Goal: Transaction & Acquisition: Purchase product/service

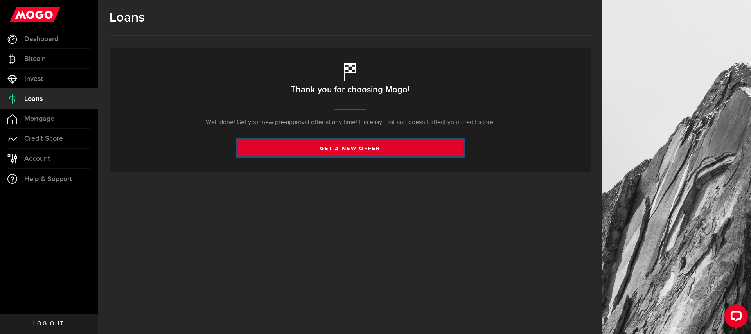
click at [365, 148] on link "get a new offer" at bounding box center [350, 148] width 225 height 16
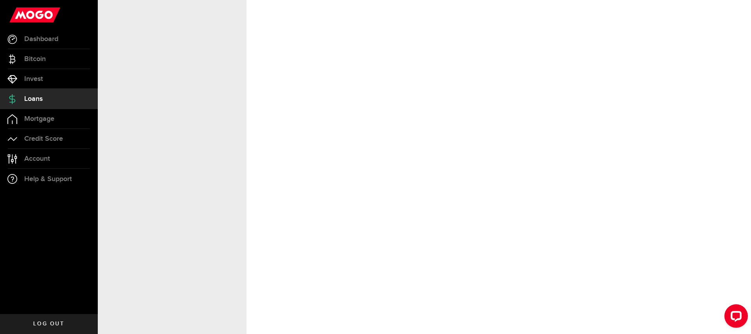
select select "Employed"
select select "1"
select select "6"
select select "semi_monthly"
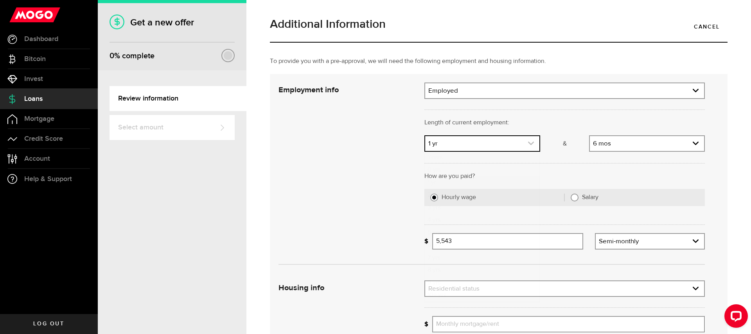
click at [531, 143] on icon "expand select" at bounding box center [531, 143] width 7 height 7
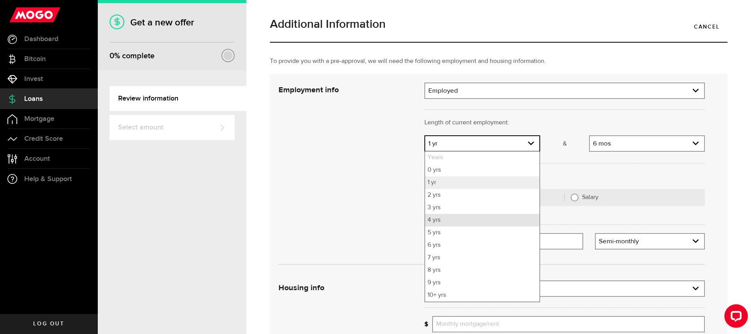
click at [486, 216] on li "4 yrs" at bounding box center [482, 220] width 114 height 13
select select "4"
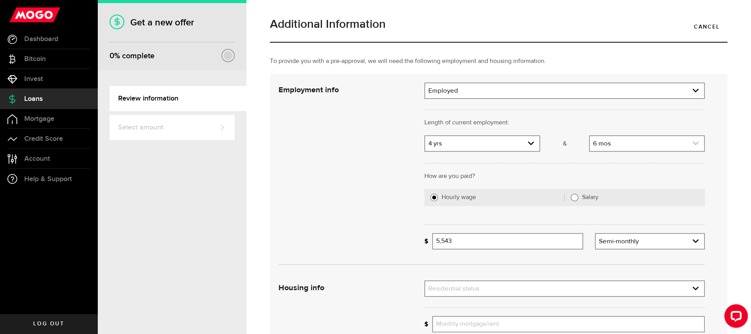
click at [695, 142] on icon "expand select" at bounding box center [696, 143] width 7 height 7
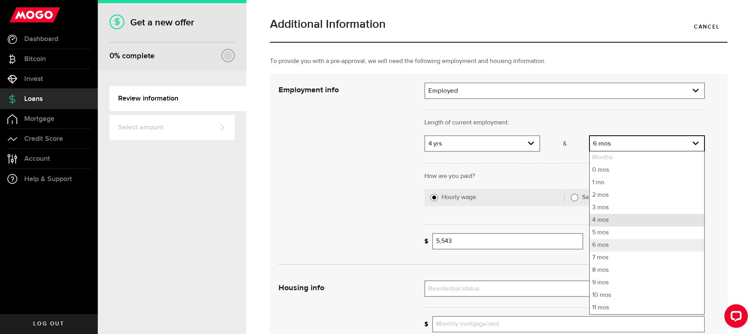
click at [651, 224] on li "4 mos" at bounding box center [647, 220] width 114 height 13
select select "4"
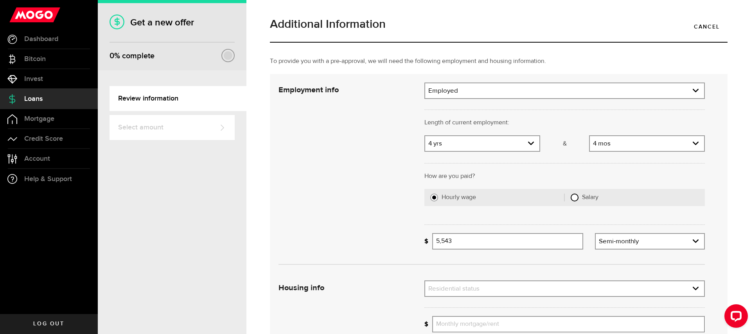
click at [576, 198] on input "Salary" at bounding box center [575, 198] width 8 height 8
radio input "true"
click at [452, 242] on input "Gross annual income" at bounding box center [568, 241] width 273 height 16
type input "55,000"
click at [412, 216] on div "Employment info Employment type What's your employment situation like? Employed…" at bounding box center [492, 169] width 438 height 173
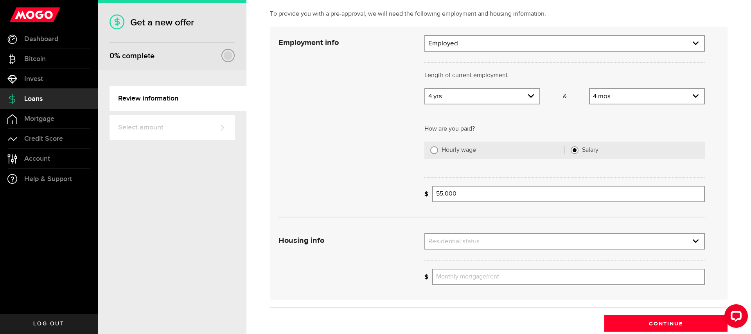
scroll to position [76, 0]
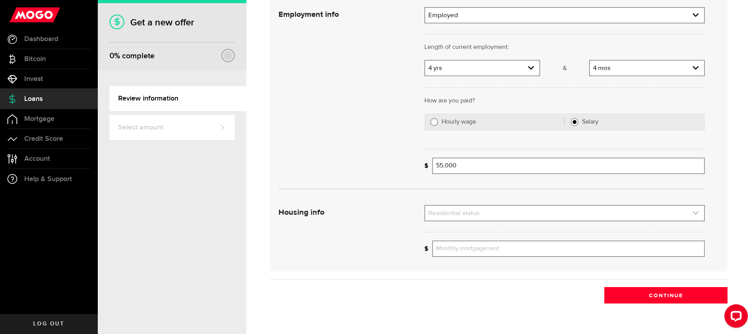
click at [547, 211] on link "expand select" at bounding box center [564, 213] width 279 height 15
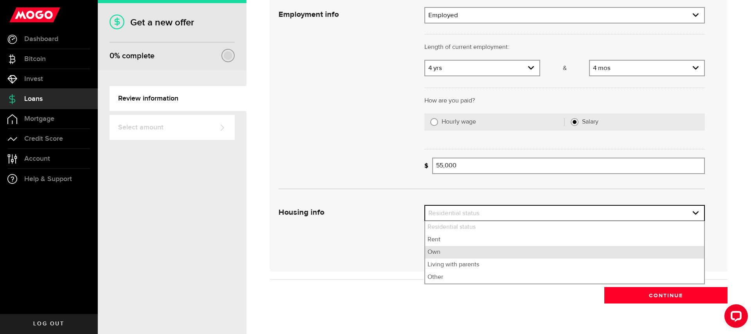
click at [484, 254] on li "Own" at bounding box center [564, 252] width 279 height 13
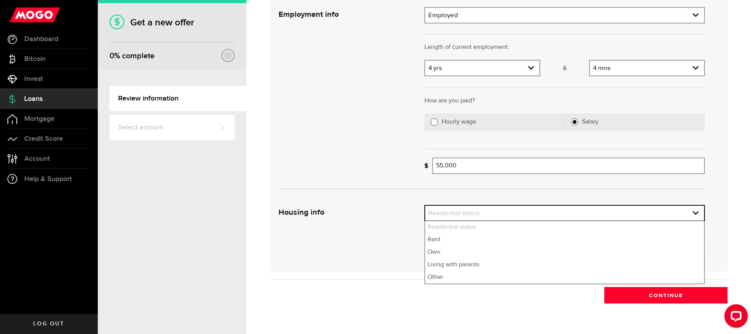
select select "Own"
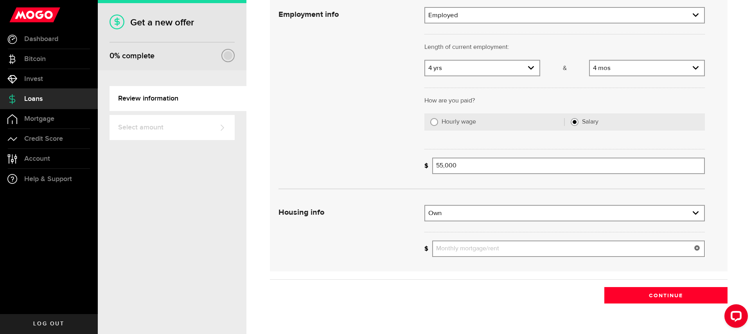
click at [491, 250] on input "Monthly mortgage/rent" at bounding box center [568, 249] width 273 height 16
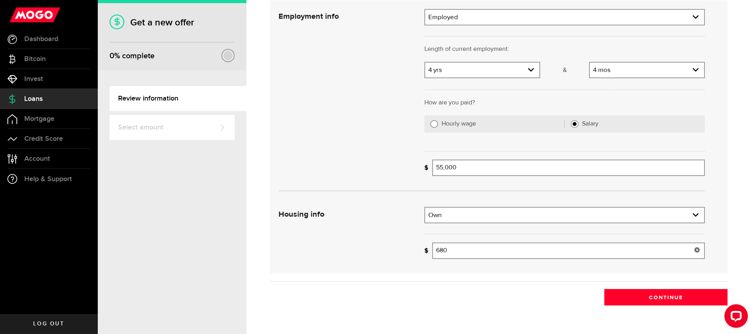
scroll to position [73, 0]
drag, startPoint x: 461, startPoint y: 252, endPoint x: 433, endPoint y: 251, distance: 28.2
click at [433, 251] on input "680" at bounding box center [568, 251] width 273 height 16
type input "1,280"
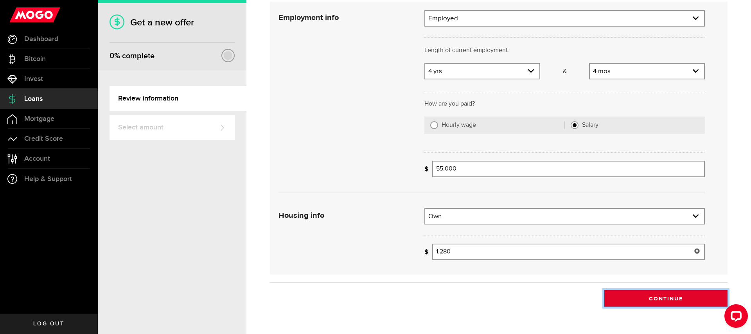
click at [662, 297] on button "Continue" at bounding box center [665, 298] width 123 height 16
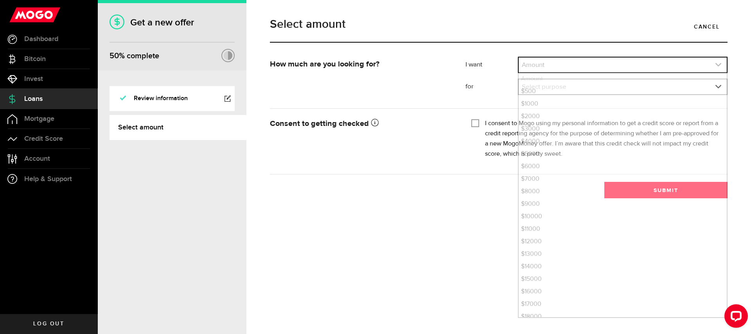
click at [720, 63] on icon "expand select" at bounding box center [718, 64] width 7 height 7
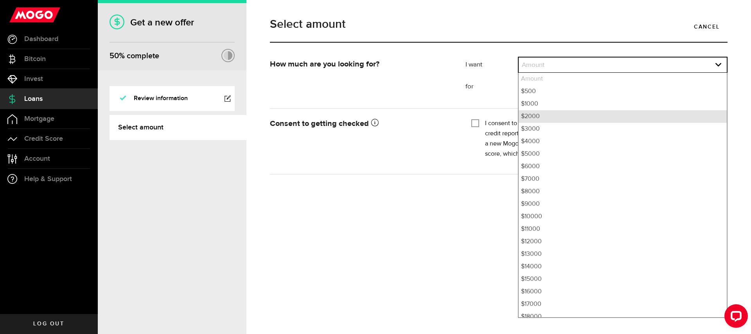
click at [625, 121] on li "$2000" at bounding box center [623, 116] width 208 height 13
select select "2000"
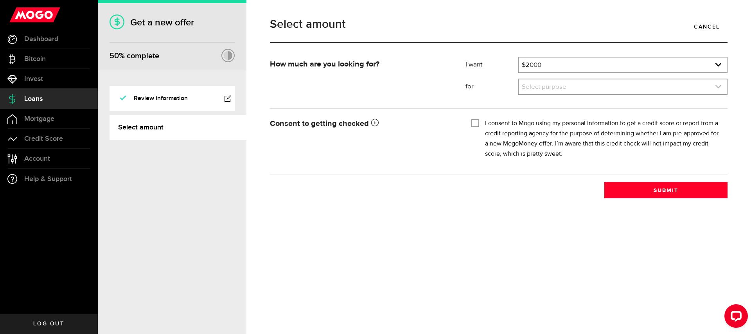
click at [631, 86] on link "expand select" at bounding box center [623, 86] width 208 height 15
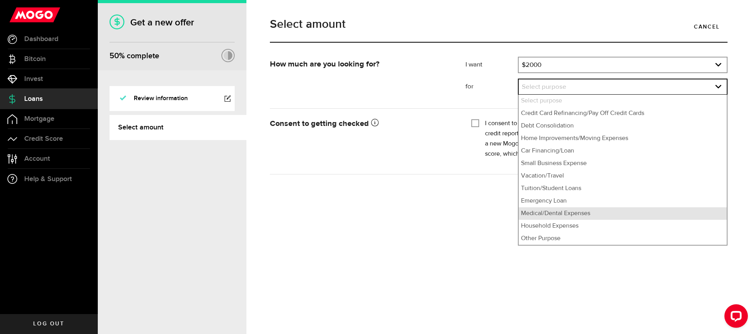
click at [591, 213] on li "Medical/Dental Expenses" at bounding box center [623, 213] width 208 height 13
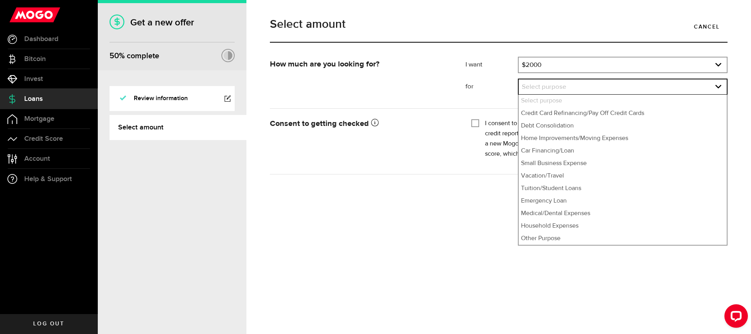
select select "Medical/Dental Expenses"
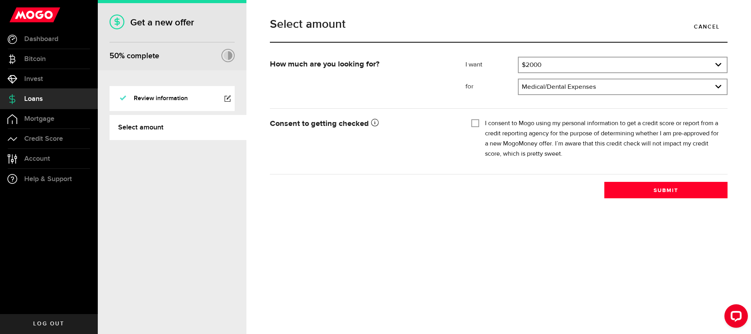
click at [475, 122] on input "I consent to Mogo using my personal information to get a credit score or report…" at bounding box center [475, 123] width 8 height 8
checkbox input "true"
click at [677, 192] on button "Submit" at bounding box center [665, 190] width 123 height 16
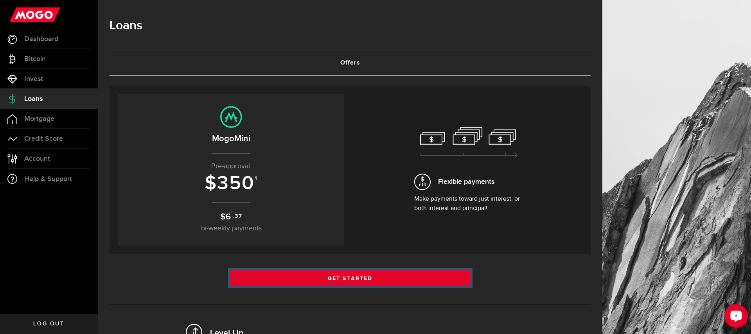
click at [335, 279] on link "Get Started" at bounding box center [350, 278] width 241 height 16
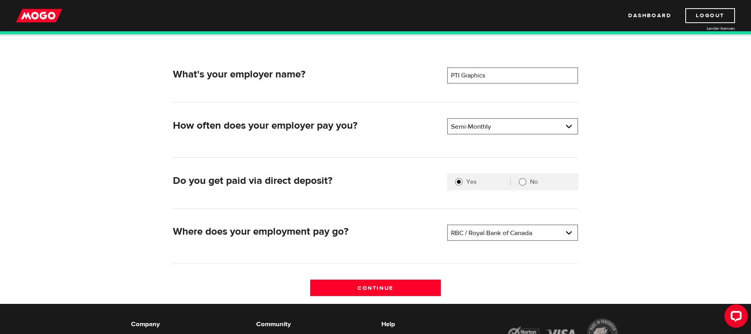
scroll to position [101, 0]
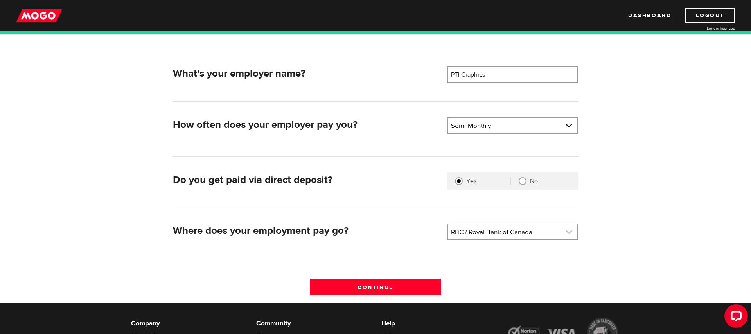
click at [563, 230] on link at bounding box center [513, 232] width 130 height 15
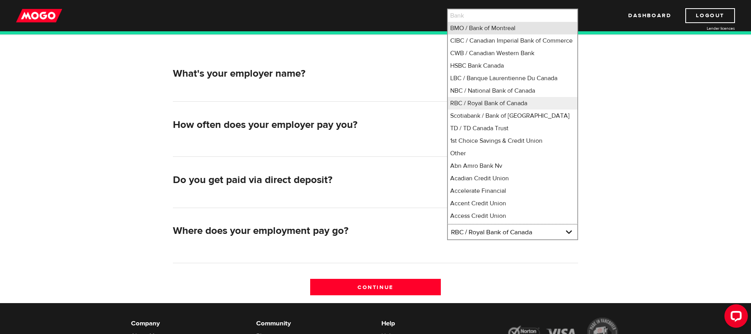
click at [515, 27] on li "BMO / Bank of Montreal" at bounding box center [513, 28] width 130 height 13
select select "1"
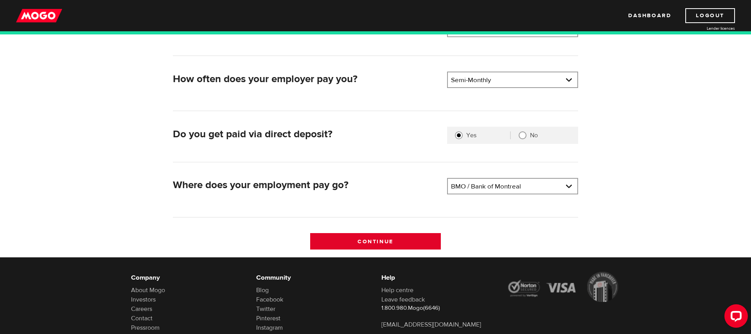
scroll to position [148, 0]
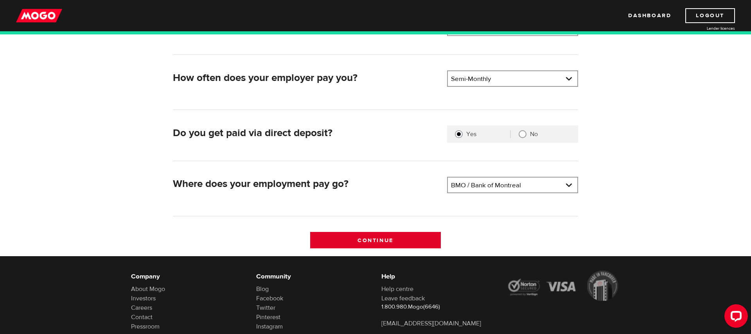
click at [387, 238] on input "Continue" at bounding box center [375, 240] width 131 height 16
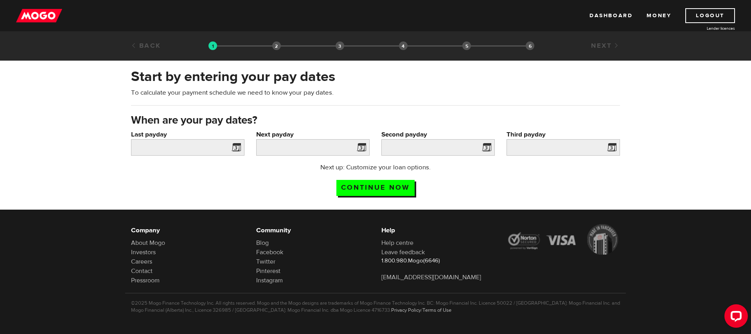
click at [237, 149] on span at bounding box center [235, 148] width 12 height 13
click at [220, 148] on input "Last payday" at bounding box center [187, 147] width 113 height 16
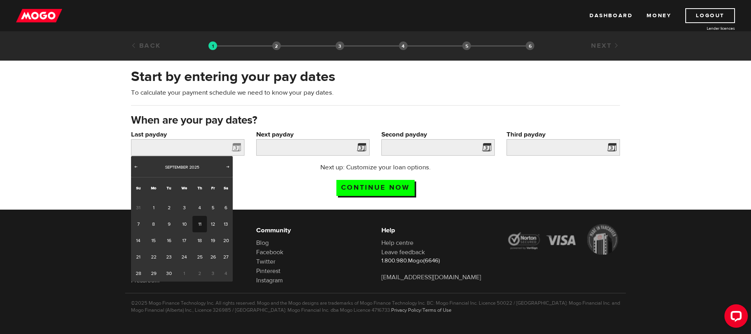
click at [200, 223] on link "11" at bounding box center [200, 224] width 14 height 16
type input "2025/09/11"
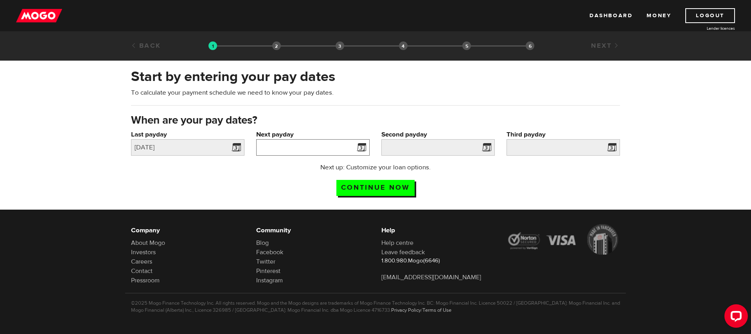
click at [334, 147] on input "Next payday" at bounding box center [312, 147] width 113 height 16
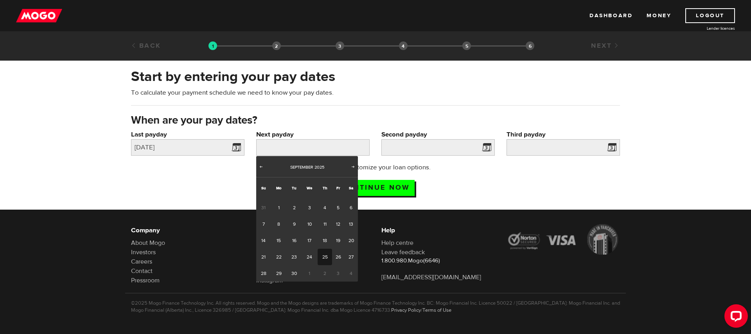
click at [326, 255] on link "25" at bounding box center [325, 257] width 14 height 16
type input "2025/09/25"
type input "2025/10/10"
type input "2025/10/25"
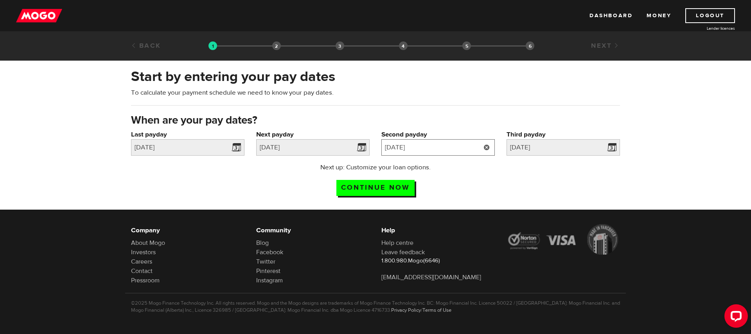
click at [470, 149] on input "2025/10/10" at bounding box center [437, 147] width 113 height 16
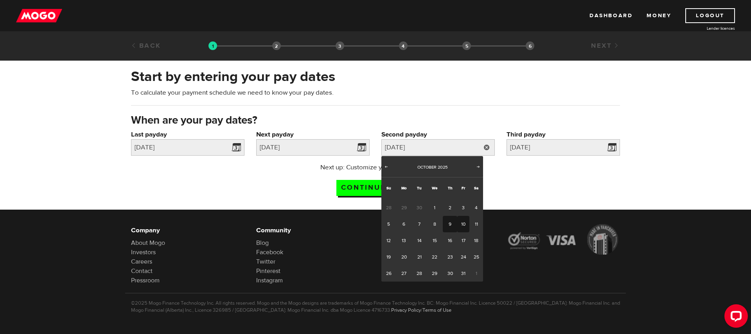
click at [448, 221] on link "9" at bounding box center [450, 224] width 14 height 16
type input "2025/10/09"
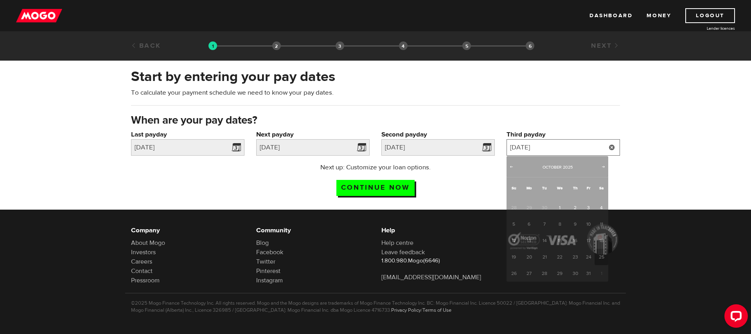
click at [561, 146] on input "2025/10/25" at bounding box center [563, 147] width 113 height 16
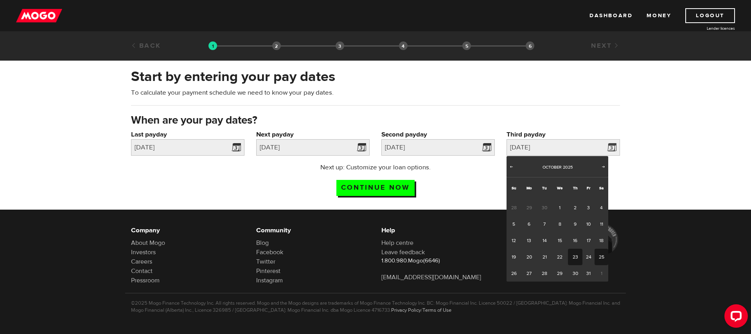
click at [574, 254] on link "23" at bounding box center [575, 257] width 14 height 16
type input "2025/10/23"
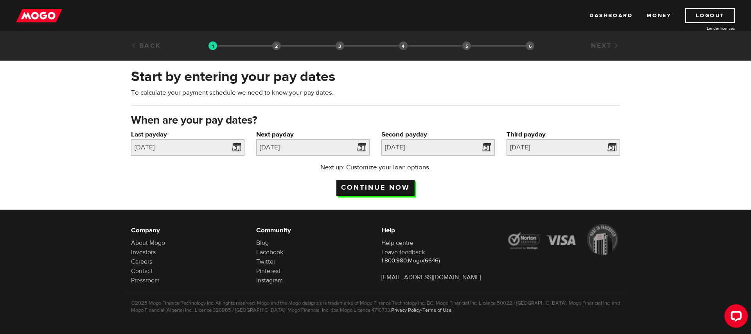
click at [369, 186] on input "Continue now" at bounding box center [375, 188] width 78 height 16
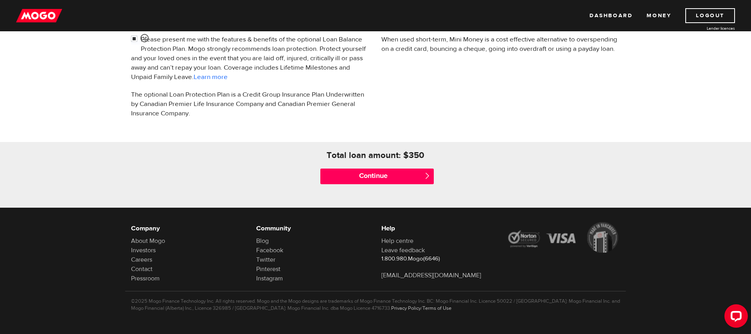
scroll to position [280, 0]
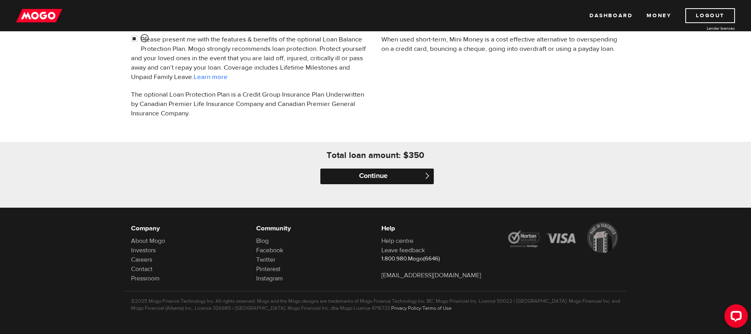
click at [384, 178] on input "Continue" at bounding box center [376, 177] width 113 height 16
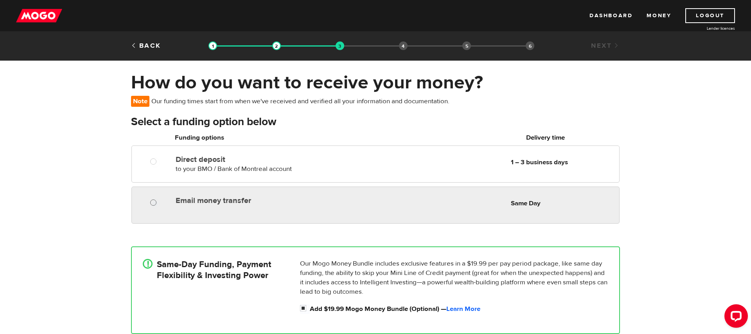
radio input "true"
click at [153, 203] on input "Email money transfer" at bounding box center [155, 204] width 10 height 10
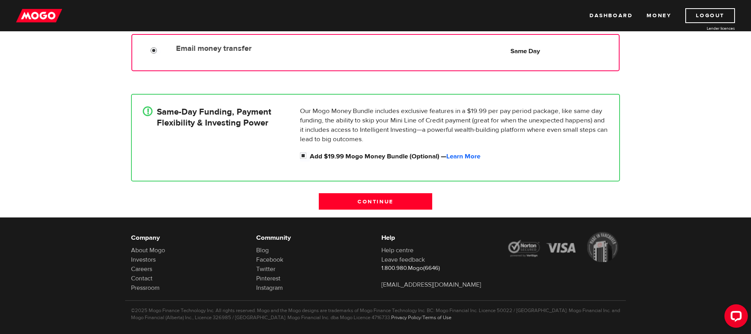
scroll to position [162, 0]
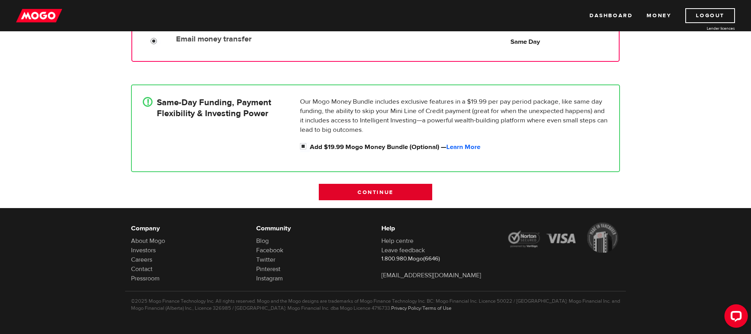
click at [403, 193] on input "Continue" at bounding box center [375, 192] width 113 height 16
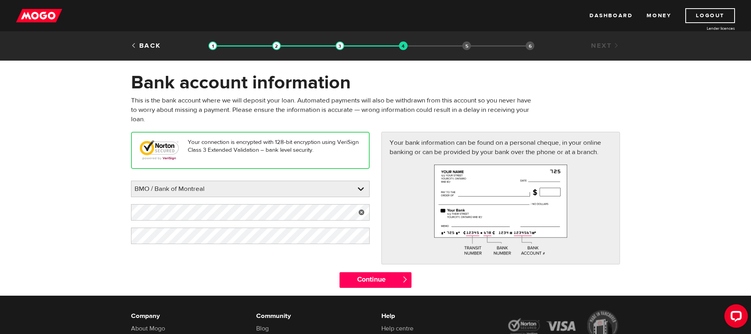
click at [362, 212] on link at bounding box center [362, 212] width 16 height 16
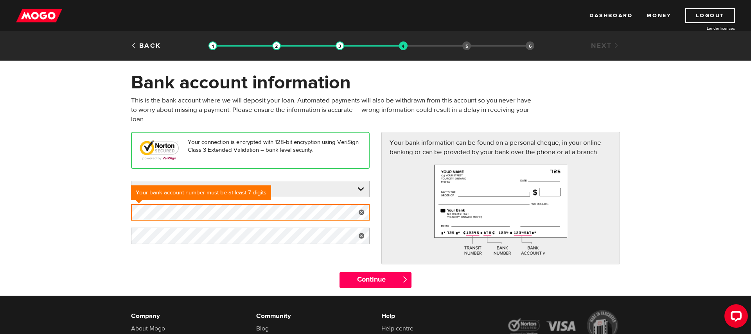
click at [362, 235] on link at bounding box center [362, 236] width 16 height 16
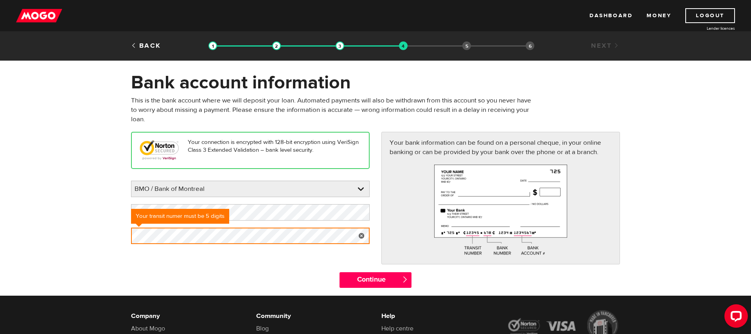
click at [281, 264] on div "Your connection is encrypted with 128-bit encryption using VeriSign Class 3 Ext…" at bounding box center [375, 202] width 501 height 140
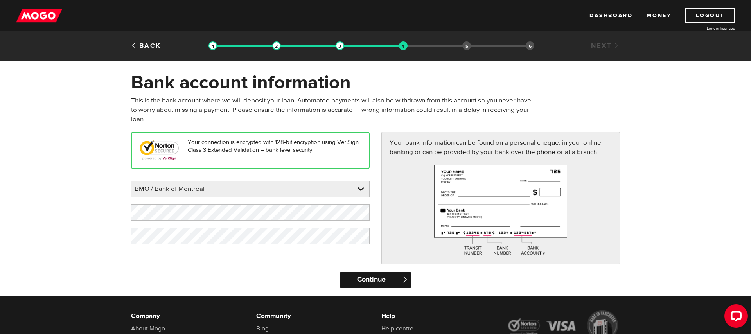
click at [380, 281] on input "Continue" at bounding box center [376, 280] width 72 height 16
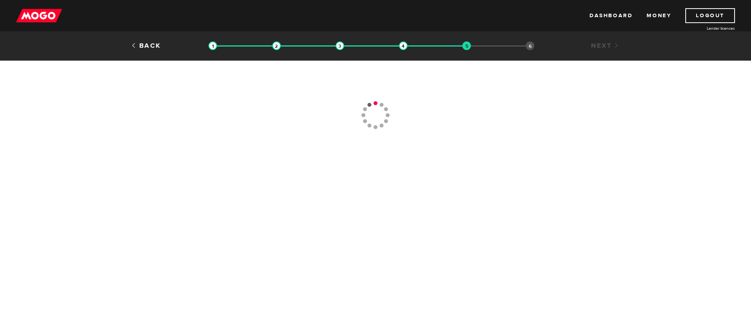
type input "[PHONE_NUMBER]"
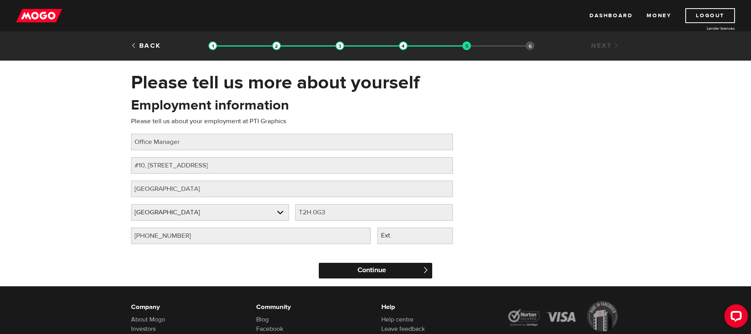
click at [366, 273] on input "Continue" at bounding box center [375, 271] width 113 height 16
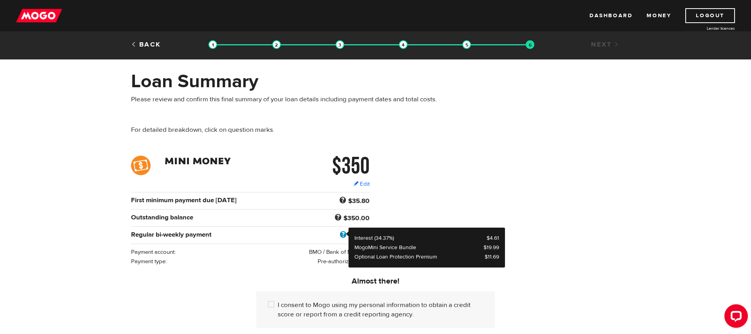
scroll to position [5, 0]
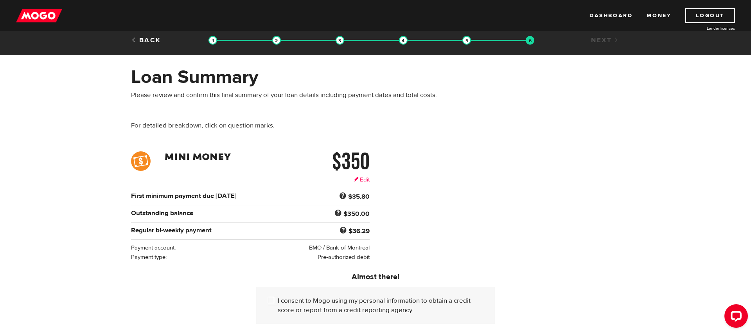
click at [367, 179] on link "Edit" at bounding box center [362, 180] width 16 height 8
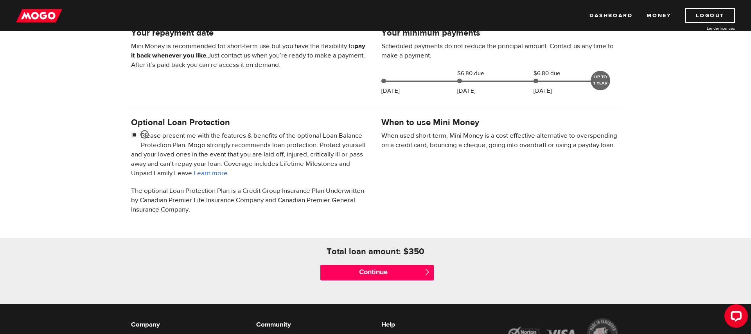
scroll to position [184, 0]
click at [133, 135] on input "checkbox" at bounding box center [136, 136] width 10 height 10
checkbox input "false"
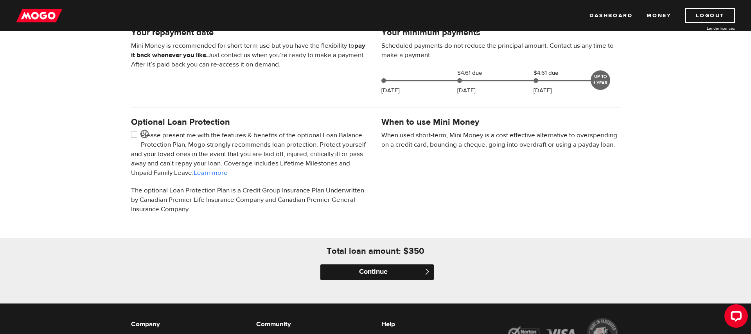
click at [387, 275] on input "Continue" at bounding box center [376, 272] width 113 height 16
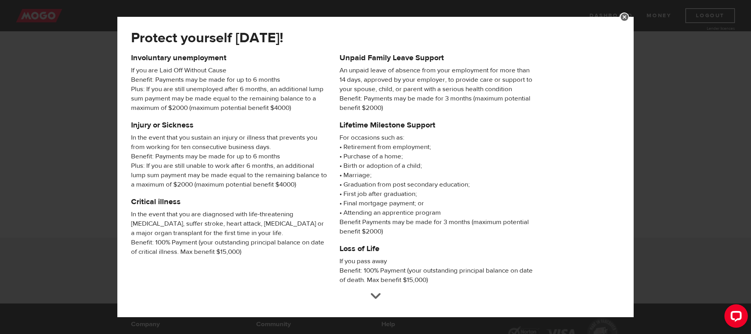
click at [625, 15] on link at bounding box center [624, 17] width 9 height 9
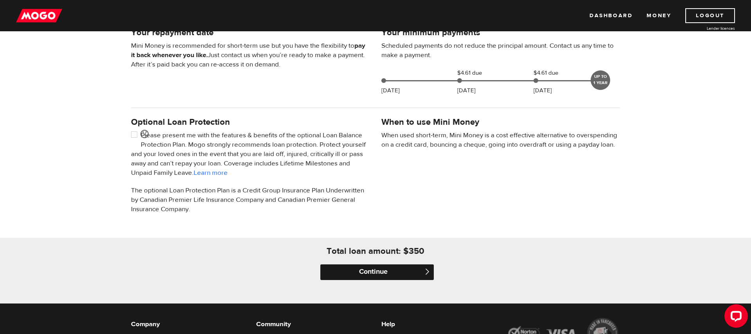
click at [377, 273] on input "Continue" at bounding box center [376, 272] width 113 height 16
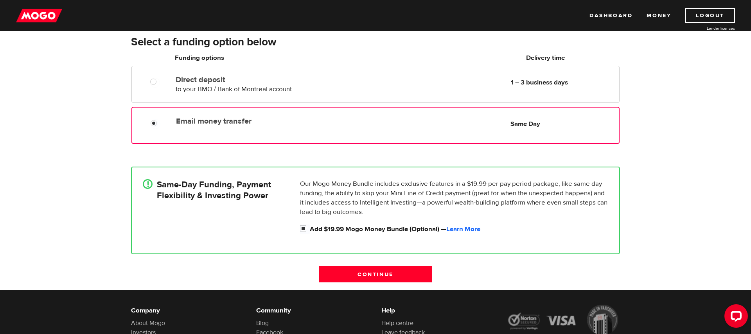
scroll to position [82, 0]
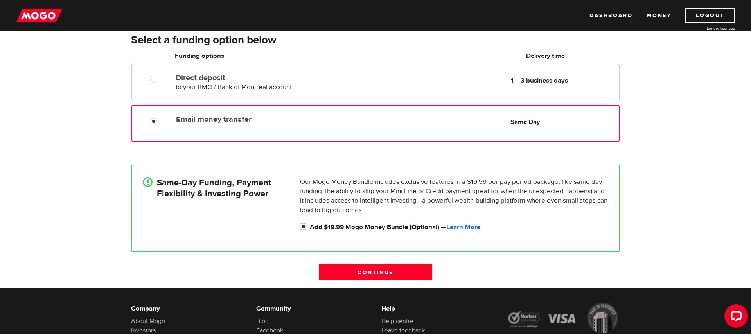
click at [149, 190] on div "!" at bounding box center [150, 206] width 14 height 59
click at [148, 181] on div "!" at bounding box center [148, 182] width 10 height 10
click at [387, 275] on input "Continue" at bounding box center [375, 272] width 113 height 16
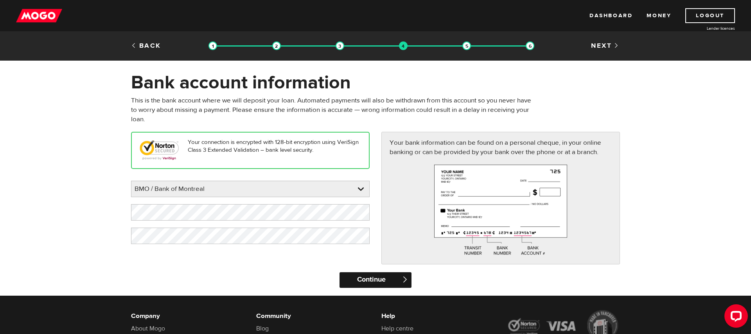
click at [391, 282] on input "Continue" at bounding box center [376, 280] width 72 height 16
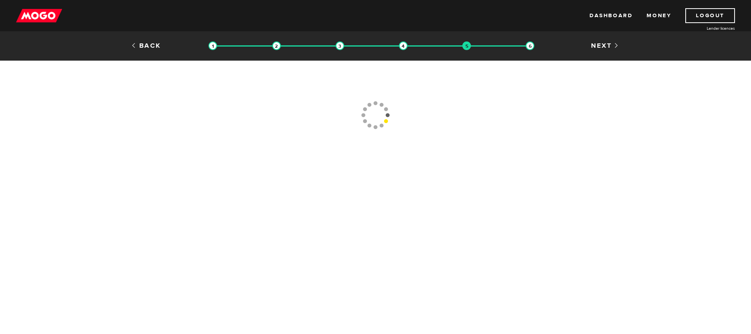
type input "[PHONE_NUMBER]"
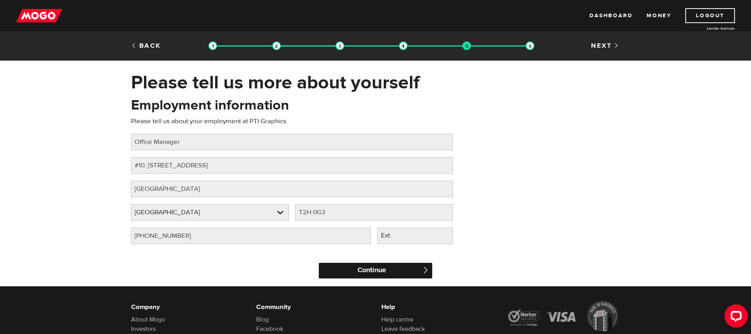
click at [387, 273] on input "Continue" at bounding box center [375, 271] width 113 height 16
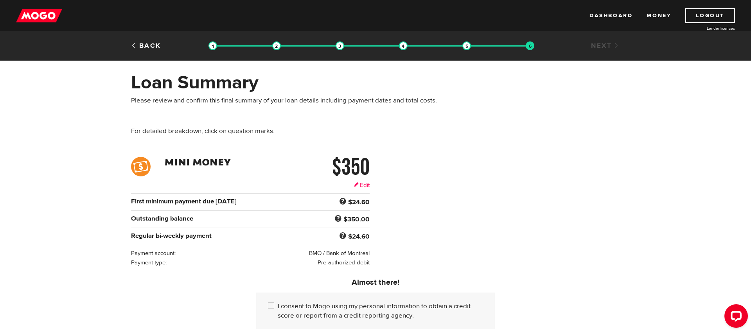
click at [365, 185] on link "Edit" at bounding box center [362, 185] width 16 height 8
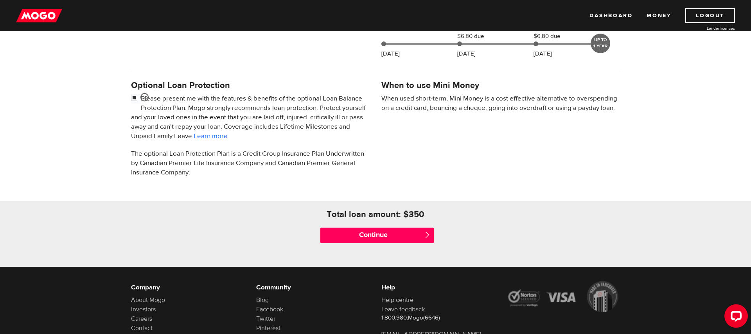
scroll to position [224, 0]
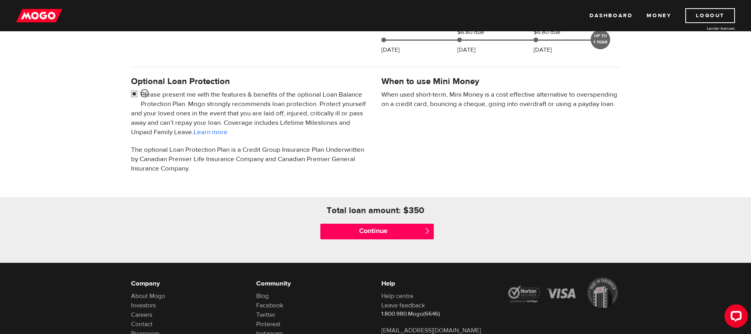
click at [135, 95] on input "checkbox" at bounding box center [136, 95] width 10 height 10
checkbox input "false"
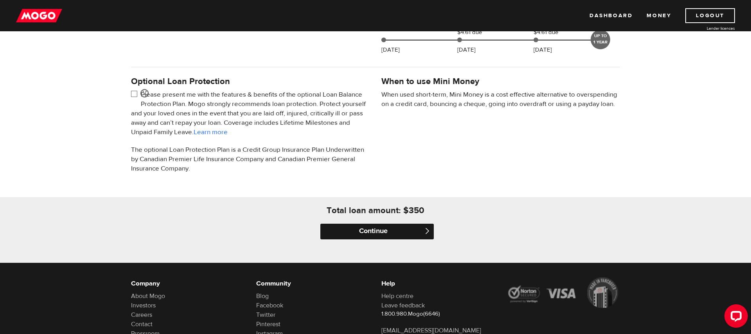
click at [366, 232] on input "Continue" at bounding box center [376, 232] width 113 height 16
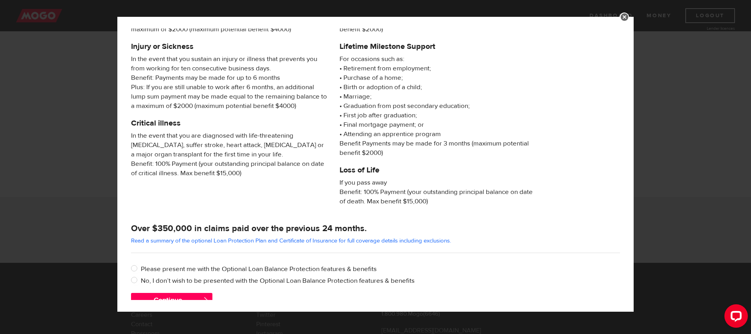
scroll to position [95, 0]
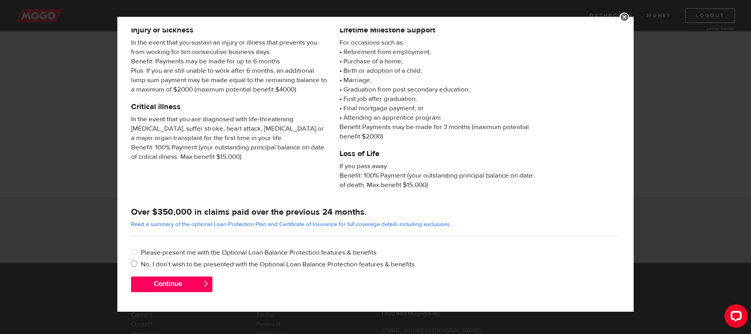
click at [133, 263] on input "No, I don’t wish to be presented with the Optional Loan Balance Protection feat…" at bounding box center [136, 265] width 10 height 10
radio input "true"
click at [177, 287] on button "Continue" at bounding box center [171, 285] width 81 height 16
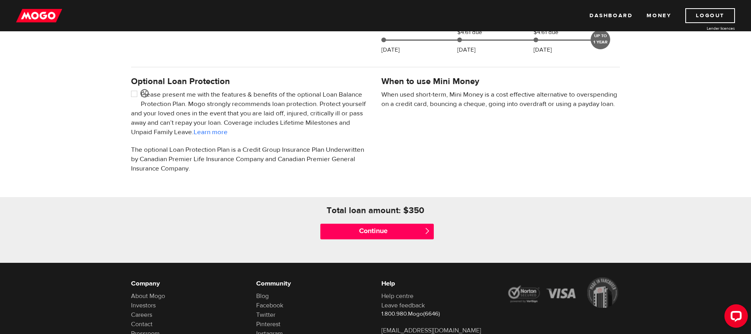
scroll to position [223, 0]
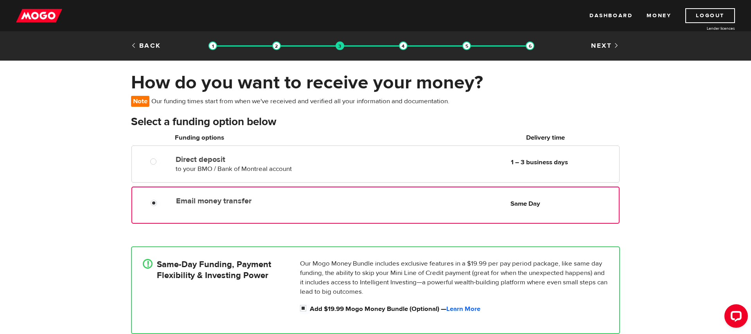
click at [146, 265] on div "!" at bounding box center [148, 264] width 10 height 10
click at [146, 264] on div "!" at bounding box center [148, 264] width 10 height 10
click at [302, 309] on input "Add $19.99 Mogo Money Bundle (Optional) — Learn More" at bounding box center [305, 309] width 10 height 10
checkbox input "false"
radio input "false"
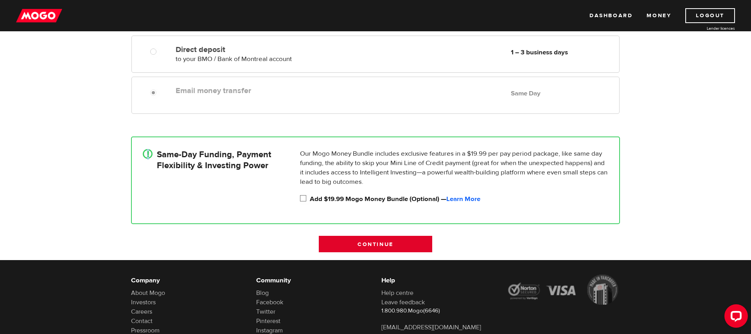
click at [387, 244] on input "Continue" at bounding box center [375, 244] width 113 height 16
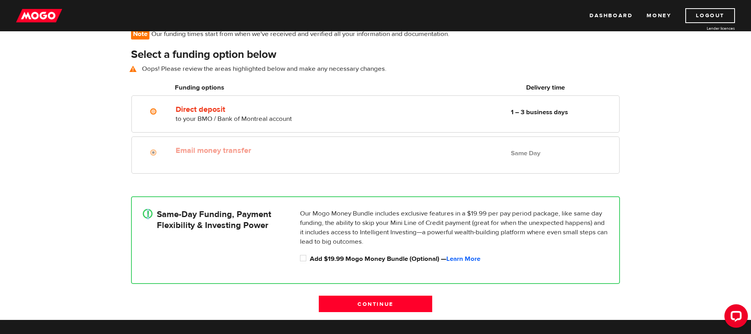
scroll to position [58, 0]
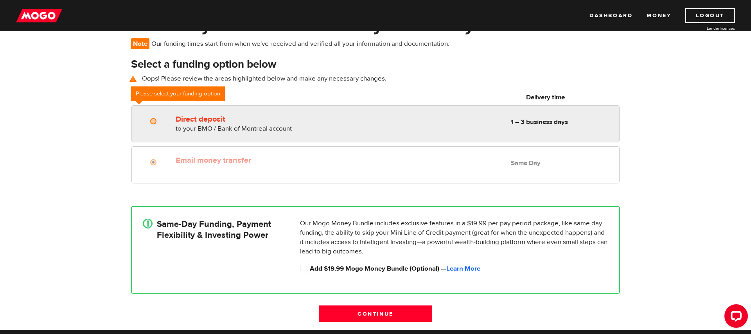
radio input "true"
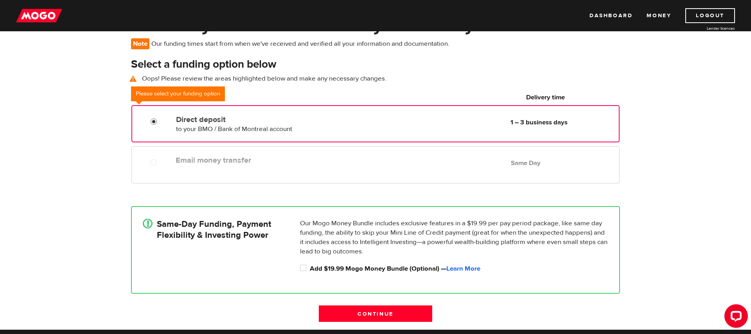
click at [154, 122] on input "Direct deposit" at bounding box center [156, 123] width 10 height 10
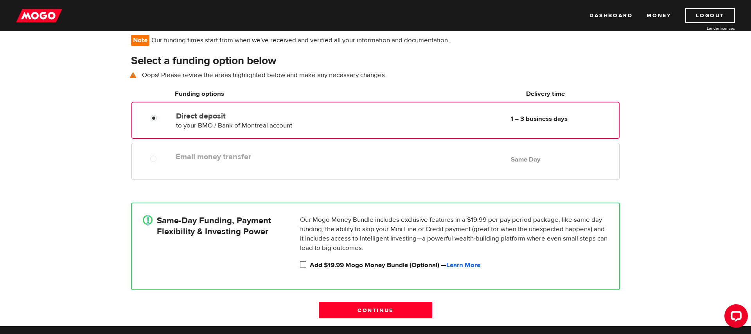
click at [304, 268] on input "Add $19.99 Mogo Money Bundle (Optional) — Learn More" at bounding box center [305, 266] width 10 height 10
checkbox input "true"
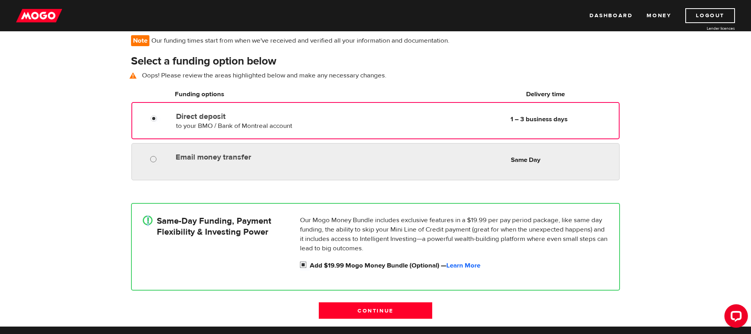
radio input "true"
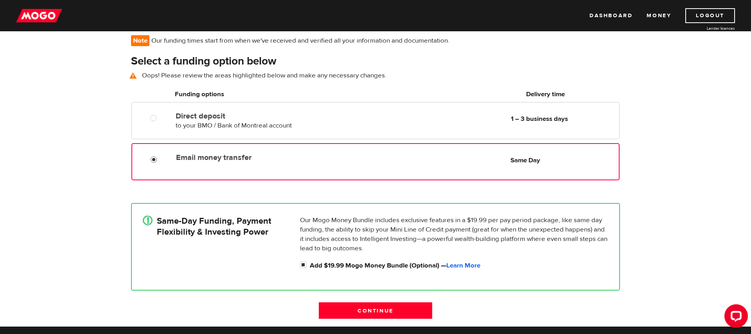
click at [153, 161] on input "Email money transfer" at bounding box center [156, 161] width 10 height 10
click at [391, 310] on input "Continue" at bounding box center [375, 310] width 113 height 16
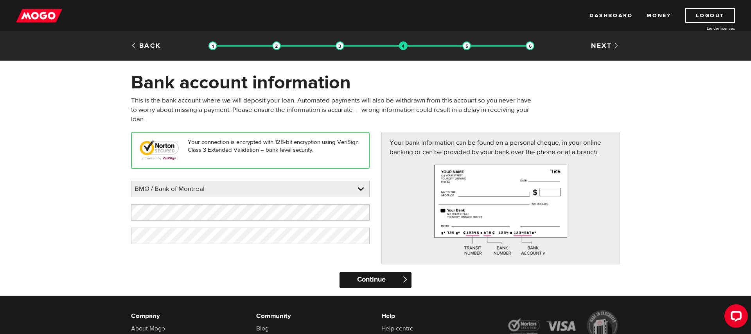
click at [383, 279] on input "Continue" at bounding box center [376, 280] width 72 height 16
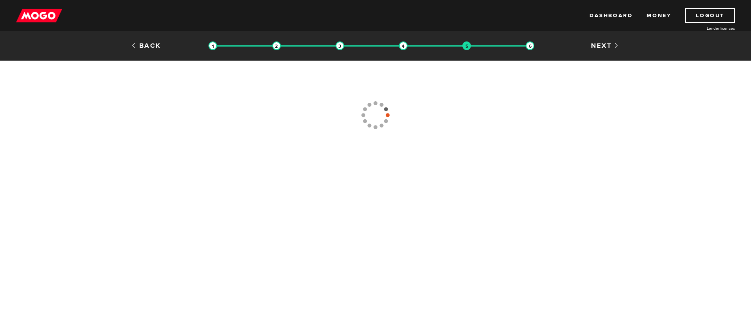
type input "[PHONE_NUMBER]"
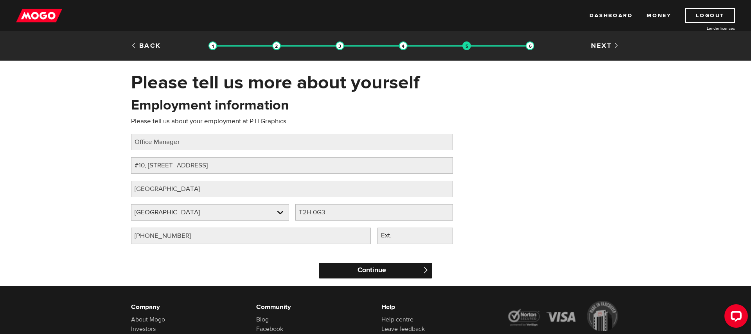
click at [364, 272] on input "Continue" at bounding box center [375, 271] width 113 height 16
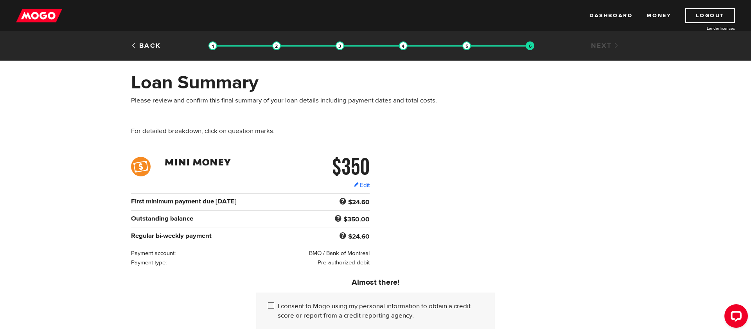
click at [271, 307] on input "I consent to Mogo using my personal information to obtain a credit score or rep…" at bounding box center [273, 307] width 10 height 10
checkbox input "true"
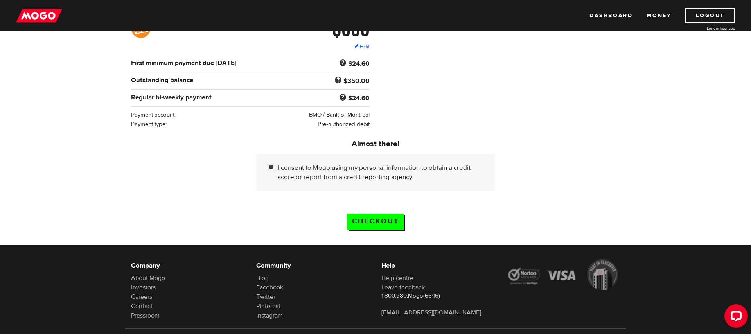
scroll to position [140, 0]
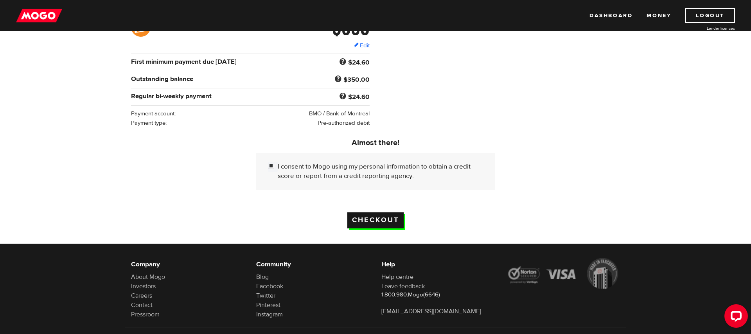
click at [383, 225] on input "Checkout" at bounding box center [375, 220] width 56 height 16
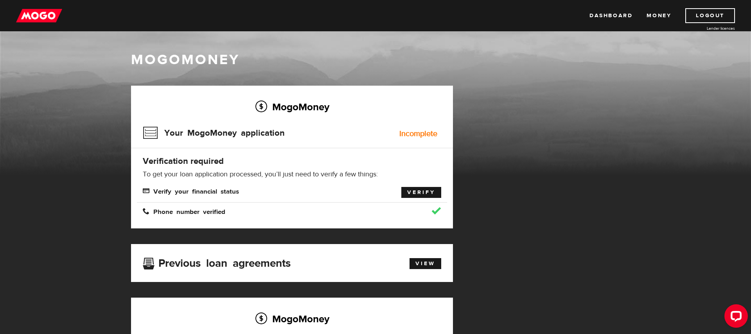
click at [421, 191] on link "Verify" at bounding box center [421, 192] width 40 height 11
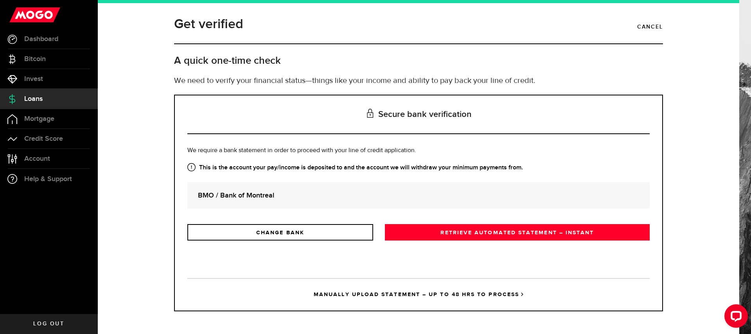
click at [267, 194] on strong "BMO / Bank of Montreal" at bounding box center [418, 195] width 441 height 11
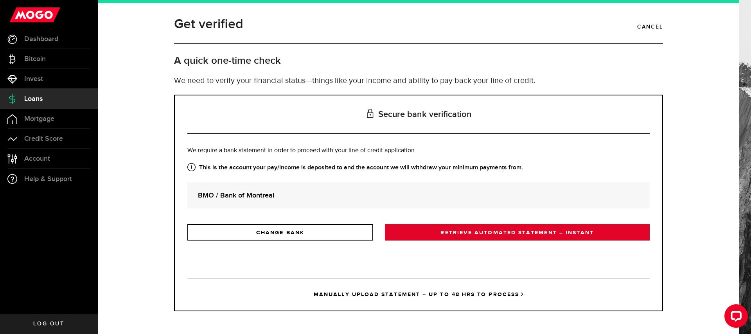
click at [471, 232] on link "RETRIEVE AUTOMATED STATEMENT – INSTANT" at bounding box center [517, 232] width 265 height 16
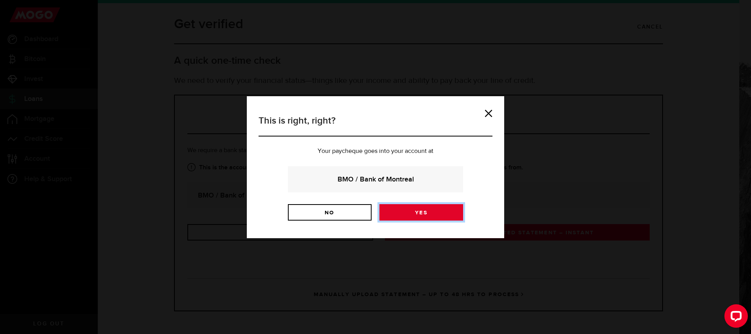
click at [435, 210] on link "Yes" at bounding box center [422, 212] width 84 height 16
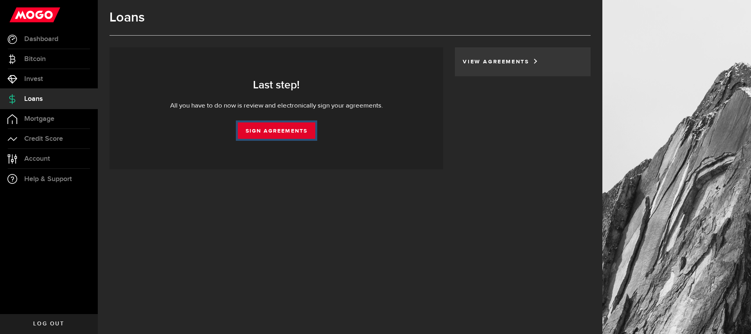
click at [286, 128] on link "Sign Agreements" at bounding box center [276, 130] width 77 height 16
